Goal: Transaction & Acquisition: Obtain resource

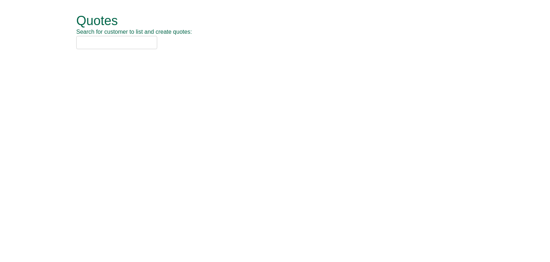
click at [101, 42] on input "text" at bounding box center [116, 42] width 81 height 13
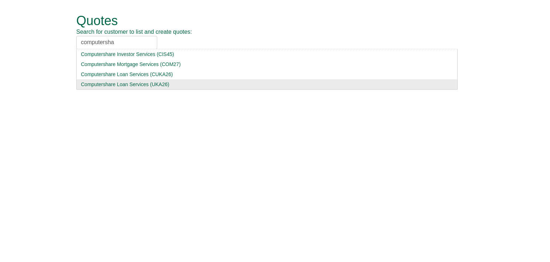
type input "computersha"
click at [92, 87] on div "Computershare Loan Services (UKA26)" at bounding box center [267, 84] width 372 height 7
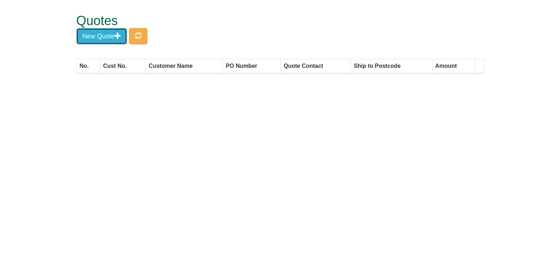
click at [101, 37] on button "New Quote" at bounding box center [101, 36] width 51 height 16
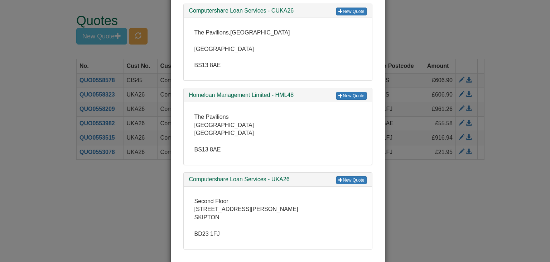
scroll to position [215, 0]
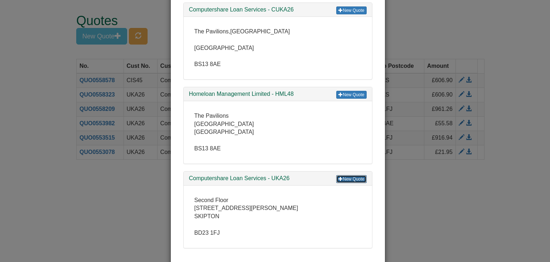
click at [359, 177] on link "New Quote" at bounding box center [351, 179] width 30 height 8
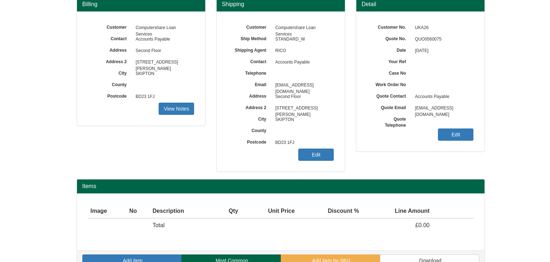
scroll to position [86, 0]
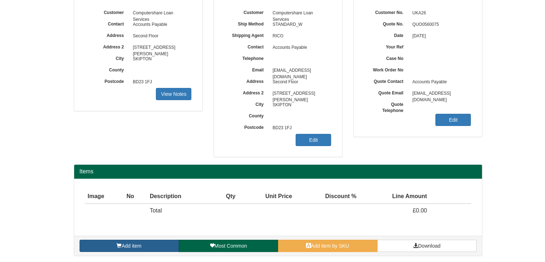
click at [132, 245] on span "Add item" at bounding box center [131, 246] width 20 height 6
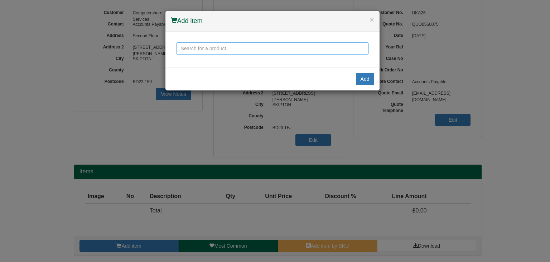
click at [215, 51] on input "text" at bounding box center [272, 48] width 193 height 12
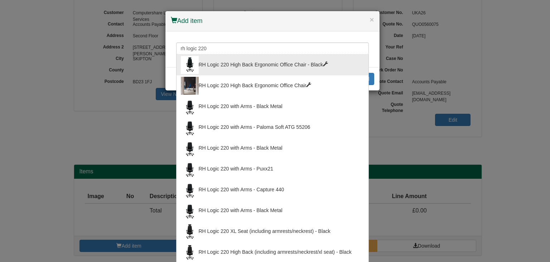
click at [209, 59] on div "RH Logic 220 High Back Ergonomic Office Chair - Black" at bounding box center [272, 65] width 183 height 18
type input "RH Logic 220 High Back Ergonomic Office Chair - Black"
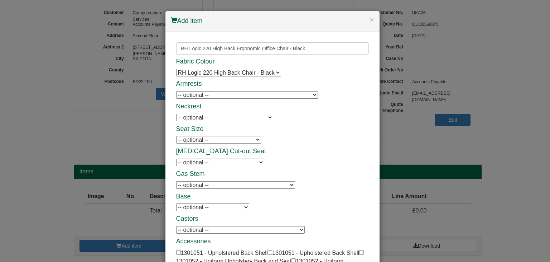
click at [198, 96] on select "-- optional -- 8L Armrests - Black - Black Frame 8L Armrests - Black - Black Fr…" at bounding box center [247, 95] width 142 height 8
select select "1301054"
click at [176, 91] on select "-- optional -- 8L Armrests - Black - Black Frame 8L Armrests - Black - Black Fr…" at bounding box center [247, 95] width 142 height 8
click at [194, 123] on div "Fabric Colour RH Logic 220 High Back Chair - Black RH Logic 220 High Back Chair…" at bounding box center [272, 197] width 193 height 278
click at [196, 119] on select "-- optional -- RH Logic 200/220 Neckrest - Black RH Logic 200/220 Neckrest - Bl…" at bounding box center [224, 118] width 97 height 8
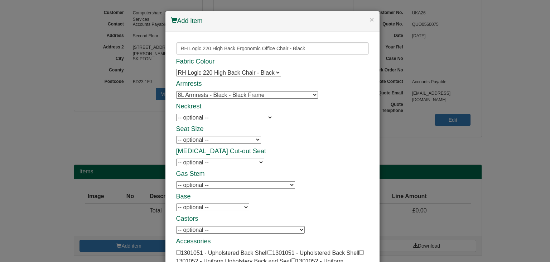
select select "1301046"
click at [176, 114] on select "-- optional -- RH Logic 200/220 Neckrest - Black RH Logic 200/220 Neckrest - Bl…" at bounding box center [224, 118] width 97 height 8
click at [323, 122] on div "Fabric Colour RH Logic 220 High Back Chair - Black RH Logic 220 High Back Chair…" at bounding box center [272, 197] width 193 height 278
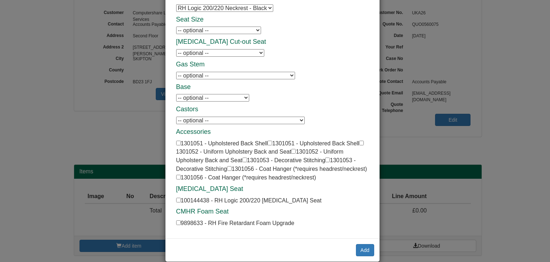
scroll to position [118, 0]
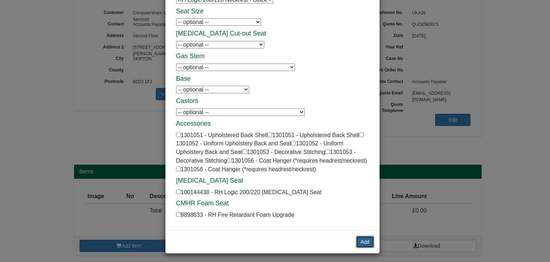
click at [363, 236] on button "Add" at bounding box center [365, 241] width 18 height 12
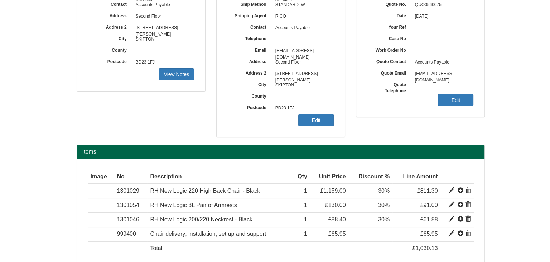
scroll to position [36, 0]
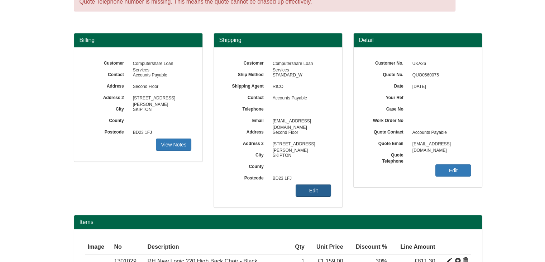
click at [306, 187] on link "Edit" at bounding box center [313, 190] width 35 height 12
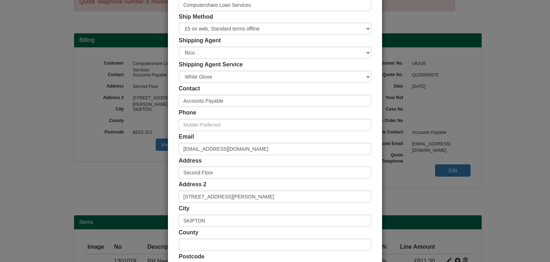
scroll to position [135, 0]
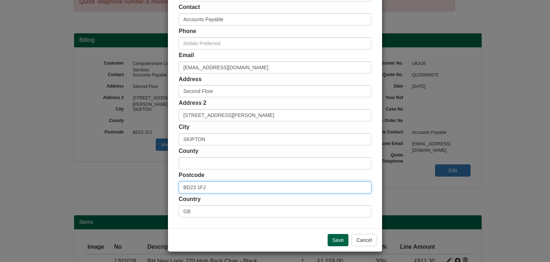
drag, startPoint x: 206, startPoint y: 188, endPoint x: 155, endPoint y: 185, distance: 51.3
click at [155, 185] on div "× Shipping Customer Name Computershare Loan Services Ship Method Free of Charge…" at bounding box center [275, 131] width 550 height 262
paste input "JE1 1ES"
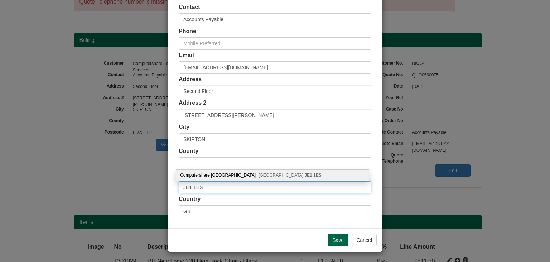
type input "JE1 1ES"
click at [217, 176] on div "Computershare Channel Island Jersey, JE1 1ES" at bounding box center [272, 174] width 193 height 11
type input "JE"
type input "Computershare [GEOGRAPHIC_DATA]"
type input "Jersey"
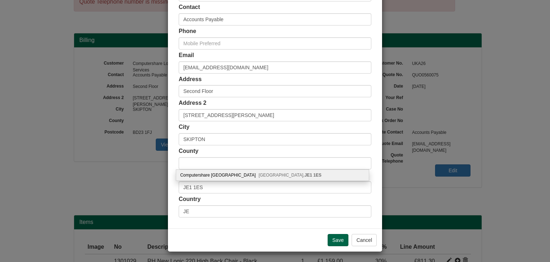
type input "[GEOGRAPHIC_DATA]"
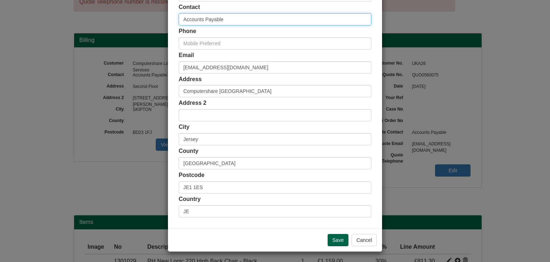
drag, startPoint x: 229, startPoint y: 19, endPoint x: 123, endPoint y: 5, distance: 107.7
click at [123, 5] on div "× Shipping Customer Name Computershare Loan Services Ship Method Free of Charge…" at bounding box center [275, 131] width 550 height 262
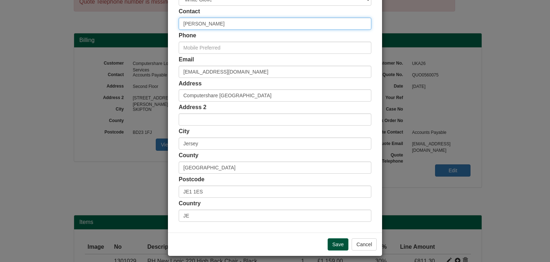
type input "[PERSON_NAME]"
click at [339, 243] on input "Save" at bounding box center [338, 244] width 21 height 12
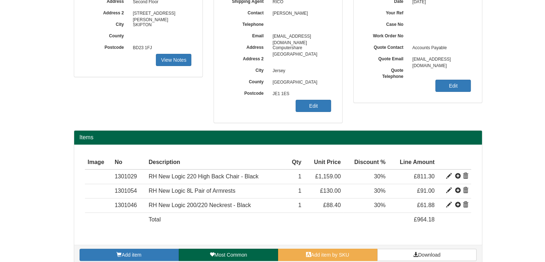
scroll to position [129, 0]
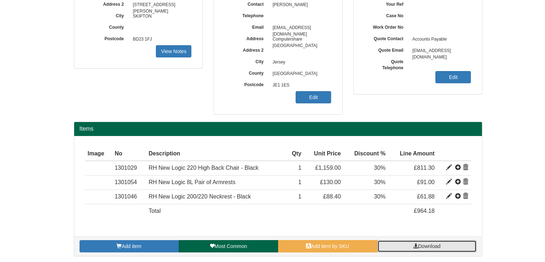
click at [433, 248] on link "Download" at bounding box center [426, 246] width 99 height 12
